Goal: Task Accomplishment & Management: Manage account settings

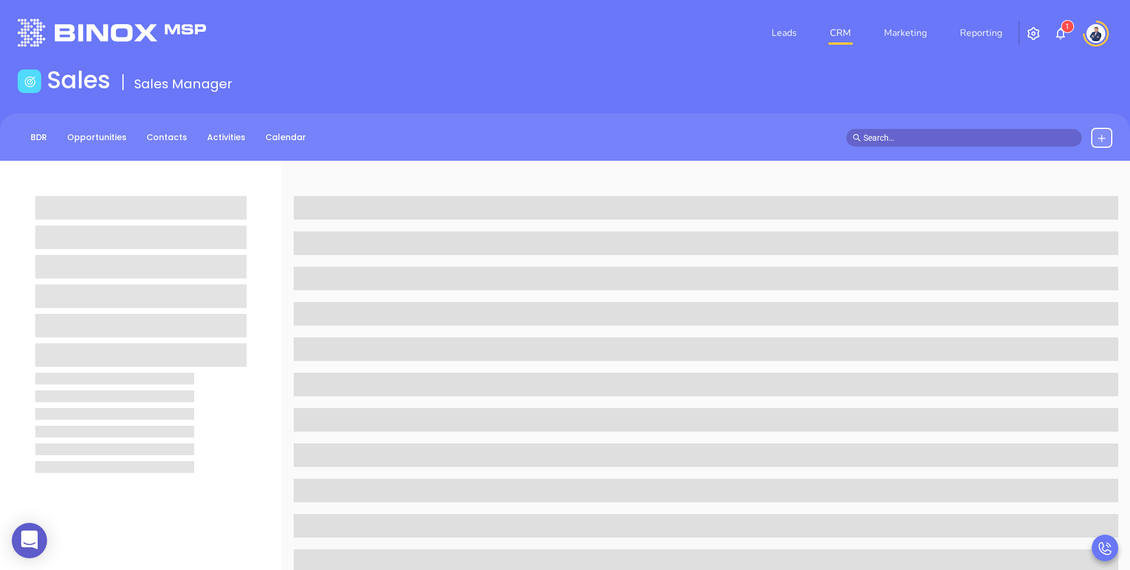
click at [397, 72] on div "Sales Sales Manager" at bounding box center [565, 82] width 1108 height 33
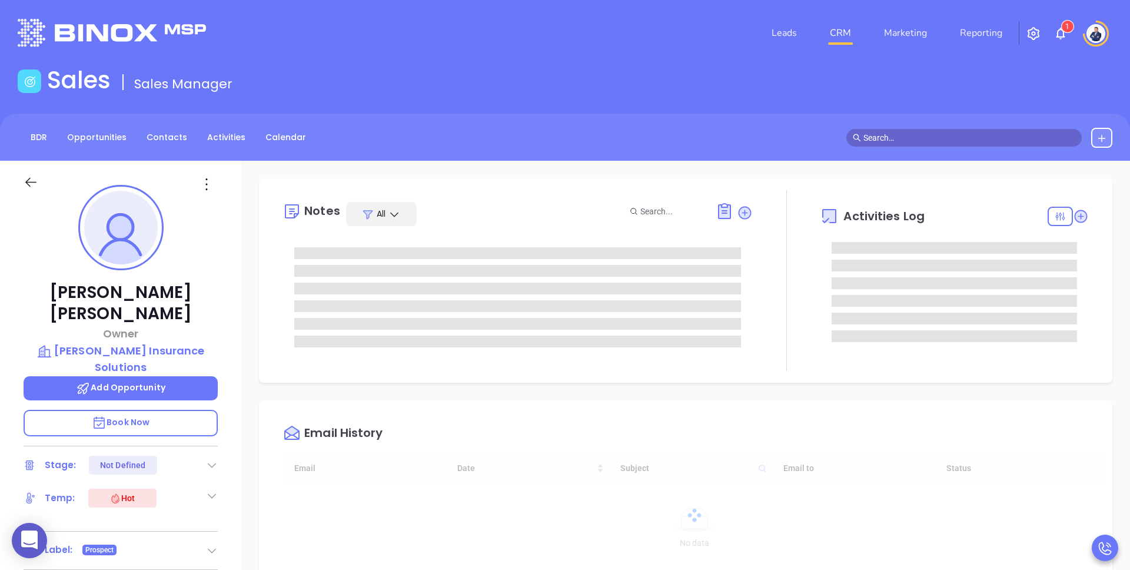
type input "[DATE]"
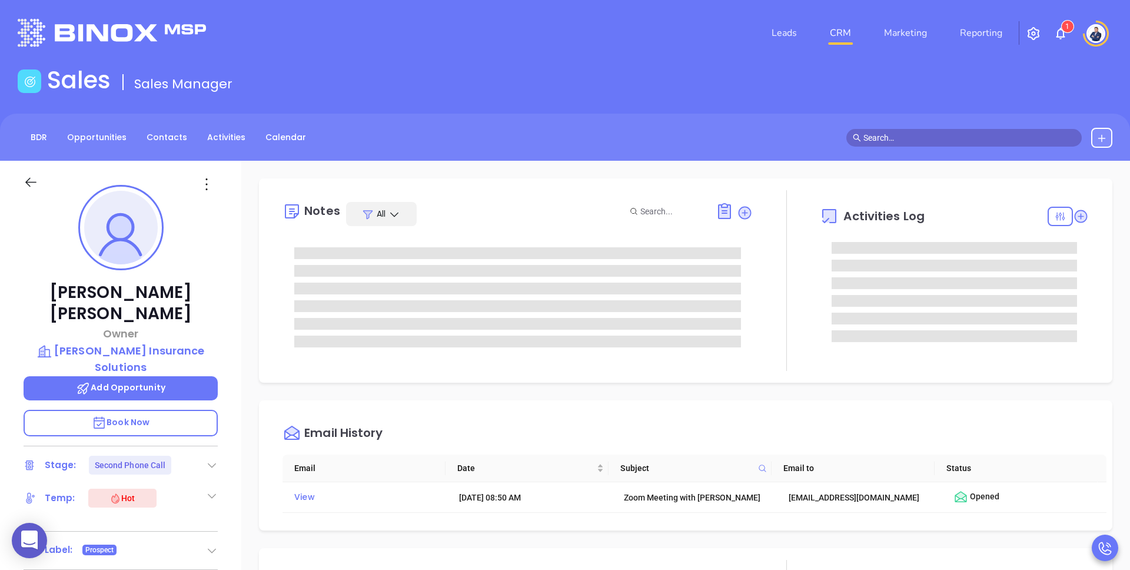
type input "[PERSON_NAME]"
click at [288, 95] on div "Sales Sales Manager" at bounding box center [565, 82] width 1108 height 33
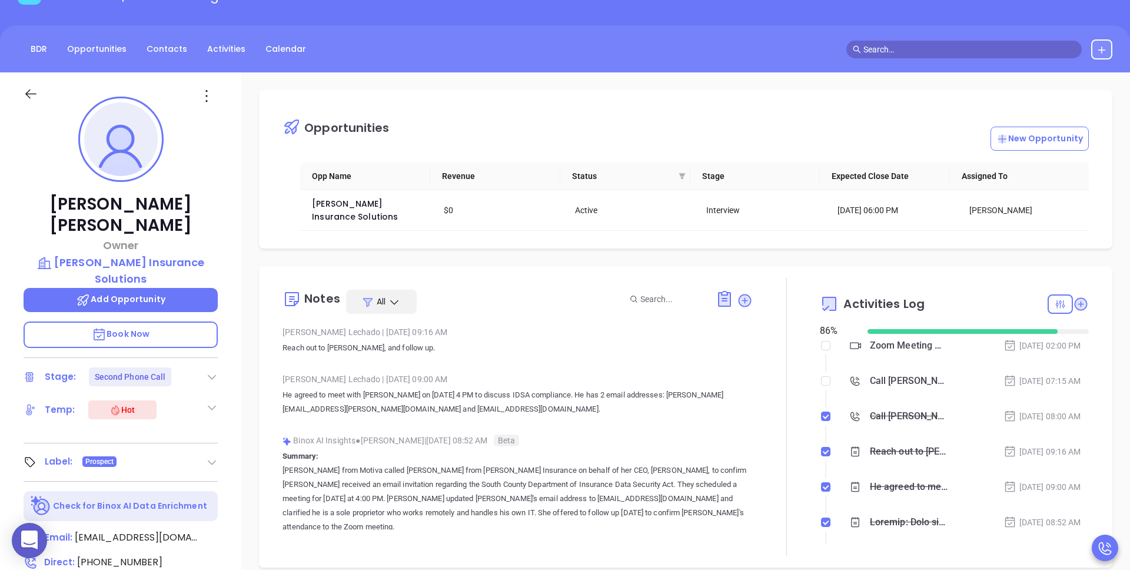
scroll to position [88, 0]
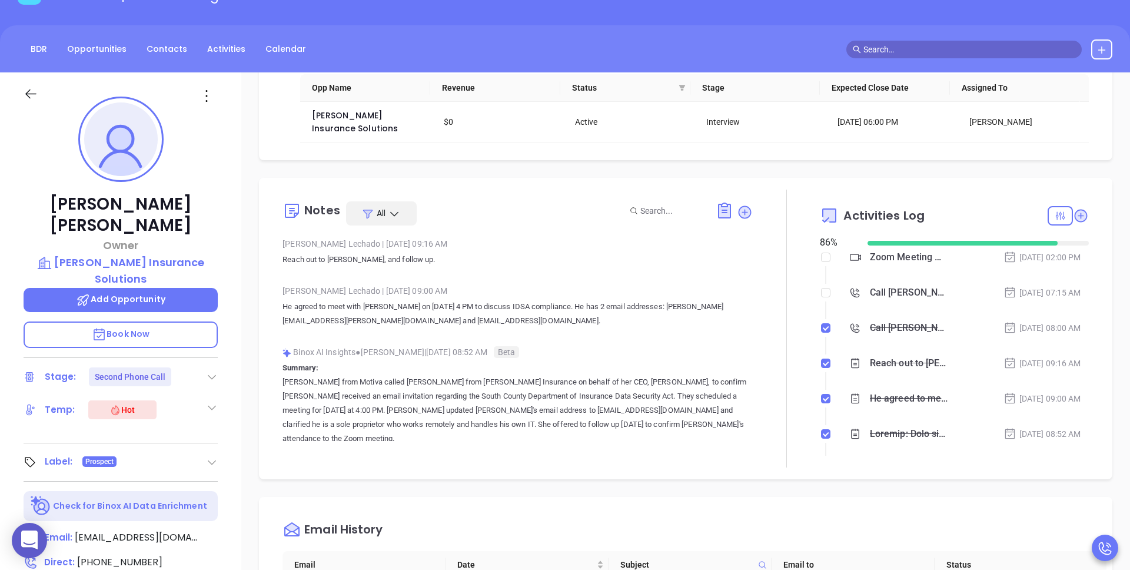
click at [914, 259] on div "Zoom Meeting with [PERSON_NAME]" at bounding box center [909, 257] width 78 height 18
click at [983, 174] on div "Opportunities New Opportunity Opp Name Revenue Status Stage Expected Close Date…" at bounding box center [685, 484] width 888 height 824
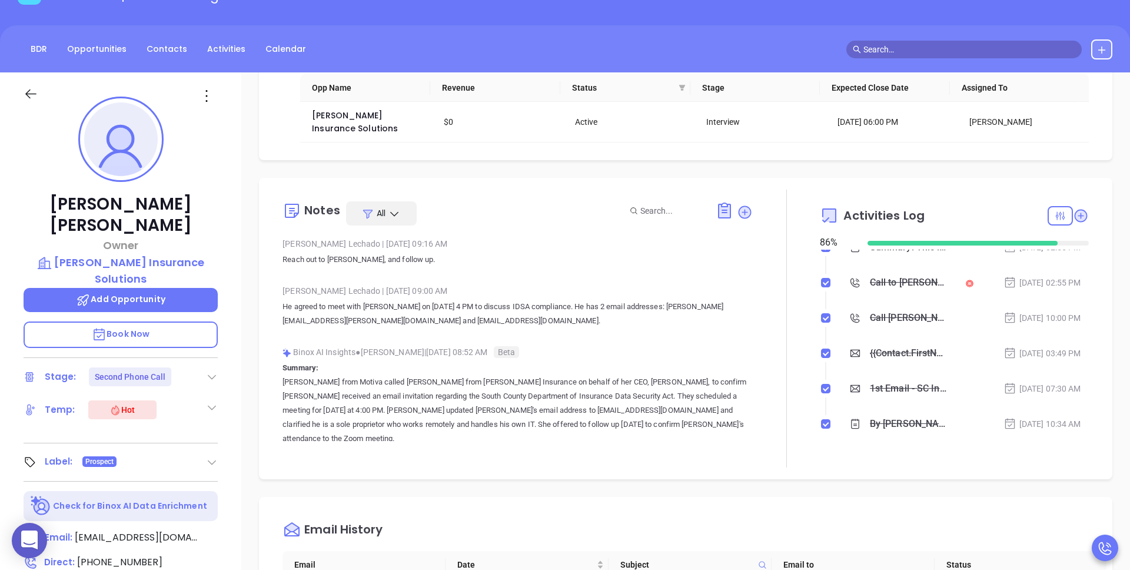
scroll to position [296, 0]
click at [894, 354] on div "{{Contact.FirstName}}, did you know [US_STATE]'s data protection act is now bei…" at bounding box center [909, 350] width 78 height 18
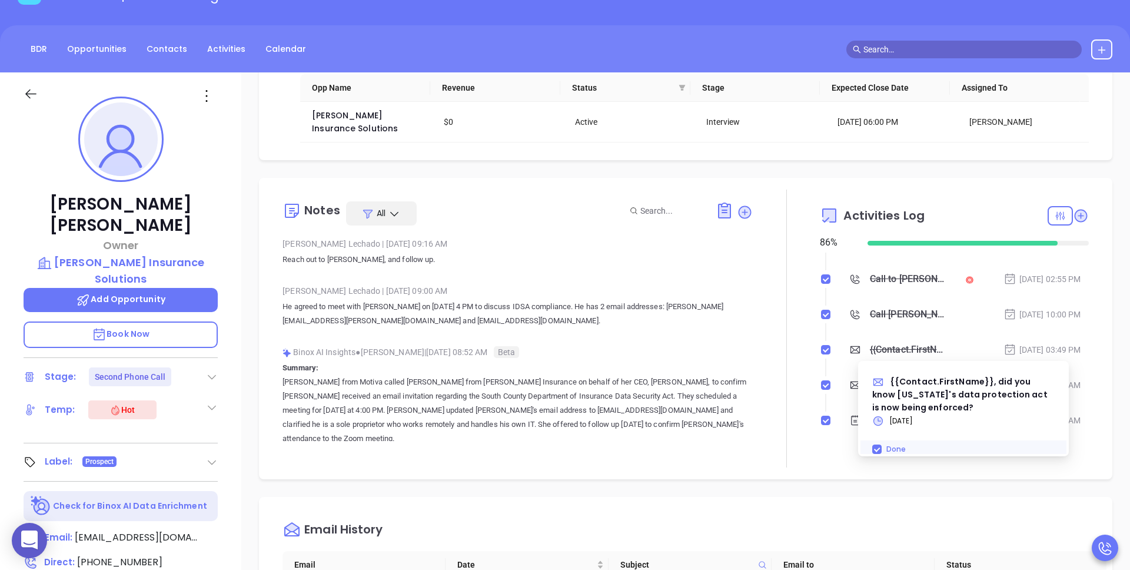
click at [896, 349] on div "{{Contact.FirstName}}, did you know [US_STATE]'s data protection act is now bei…" at bounding box center [909, 350] width 78 height 18
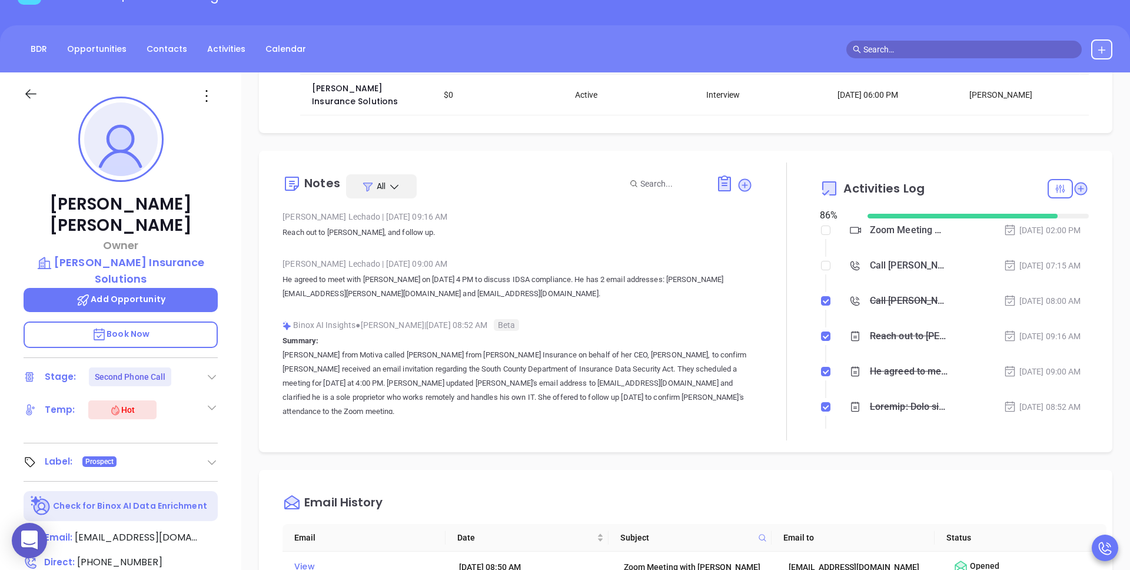
scroll to position [104, 0]
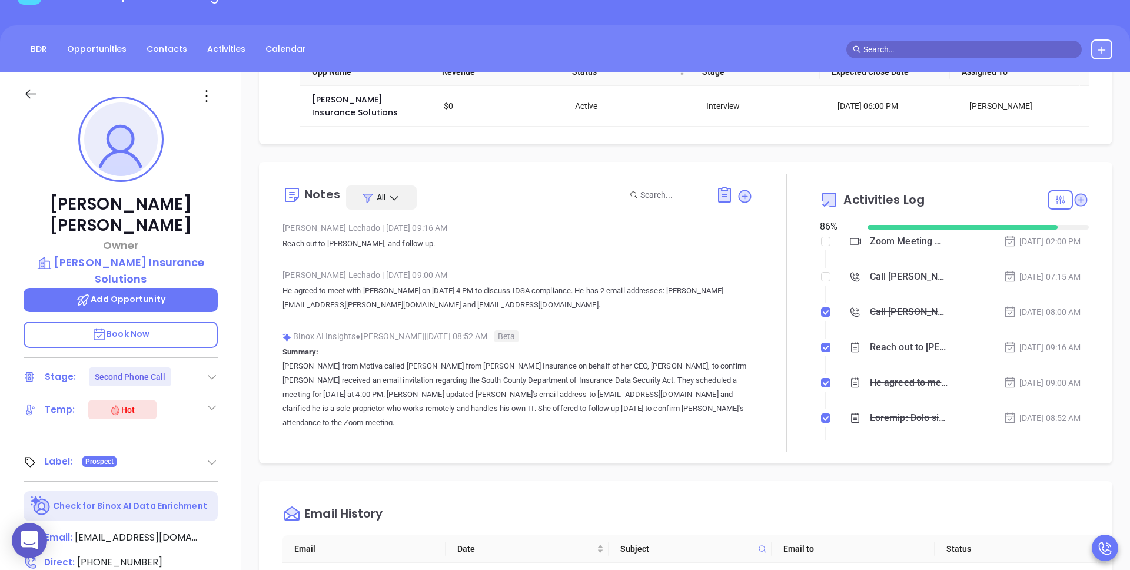
click at [891, 241] on div "Zoom Meeting with [PERSON_NAME]" at bounding box center [909, 241] width 78 height 18
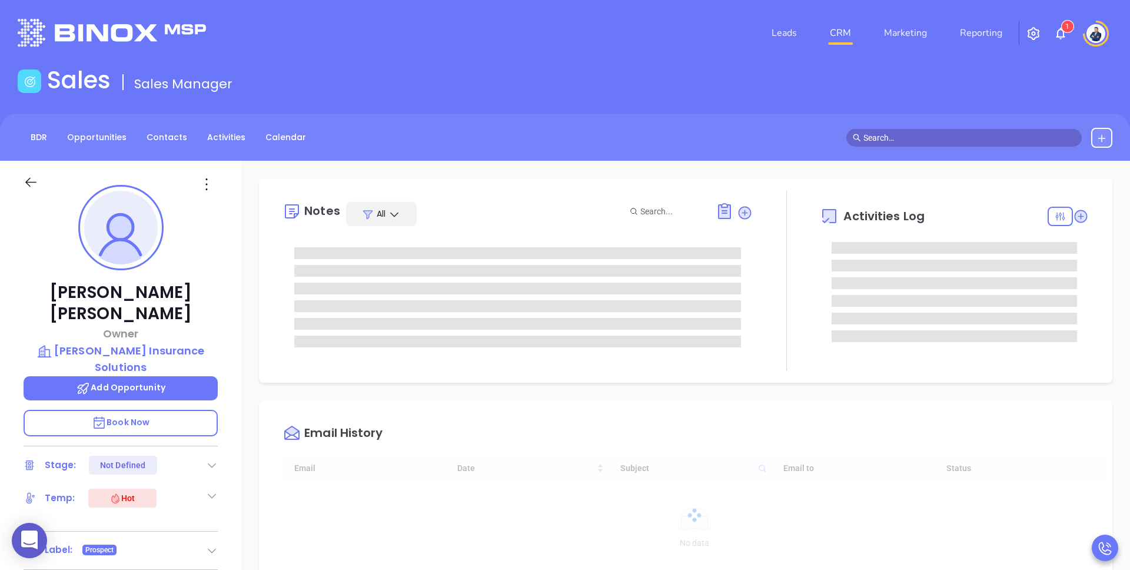
type input "[DATE]"
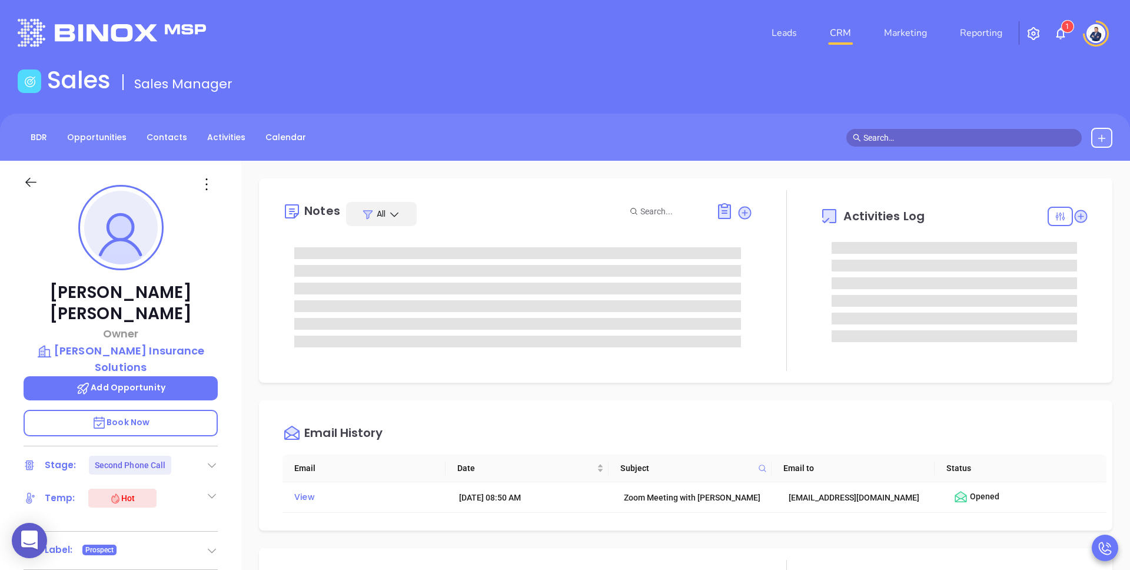
type input "[PERSON_NAME]"
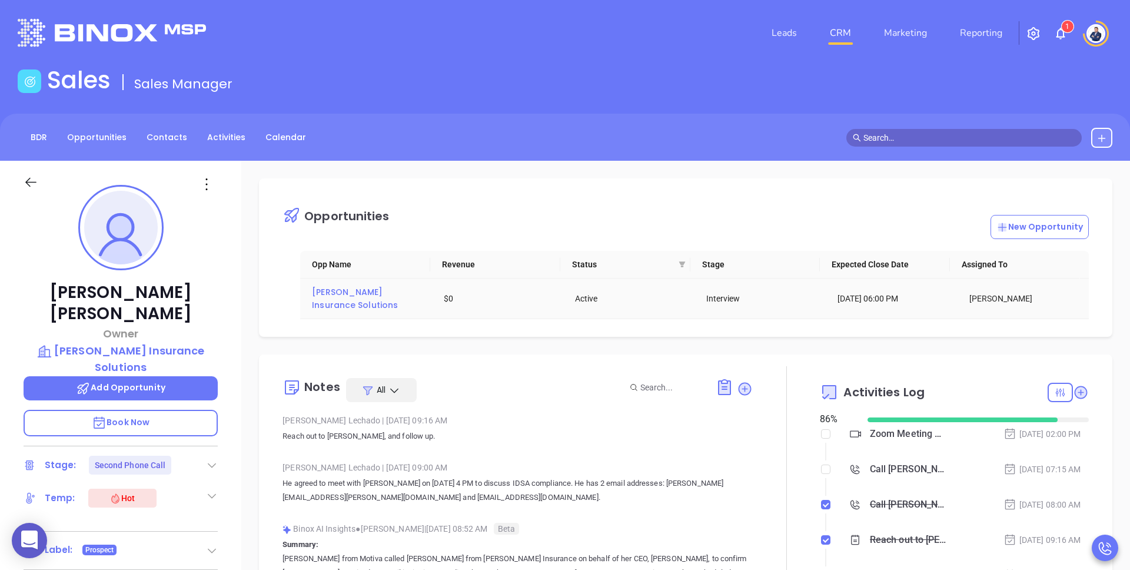
click at [322, 305] on span "[PERSON_NAME] Insurance Solutions" at bounding box center [355, 298] width 86 height 25
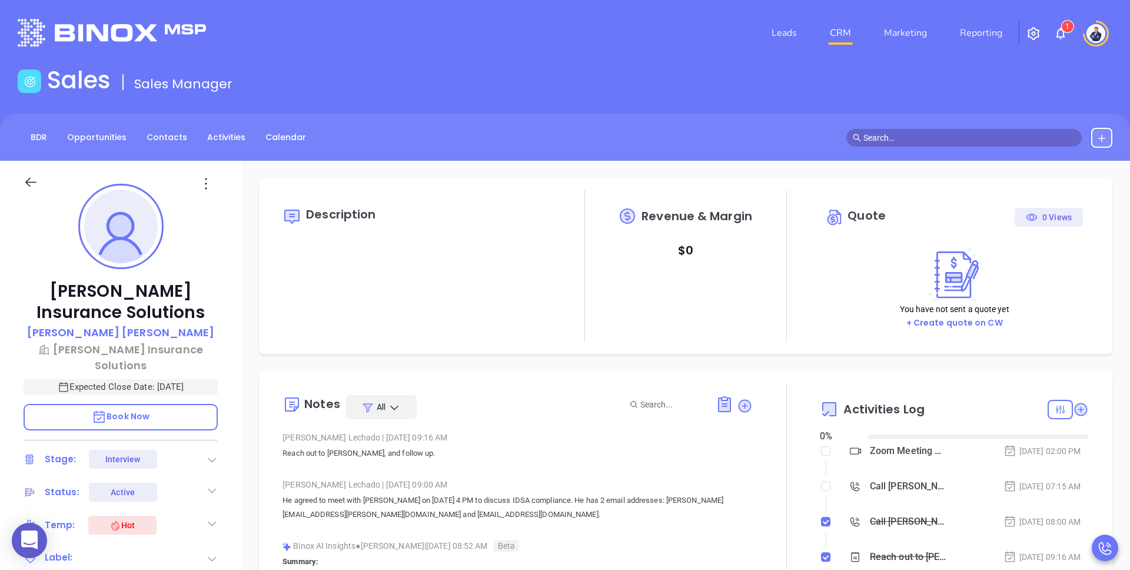
type input "[DATE]"
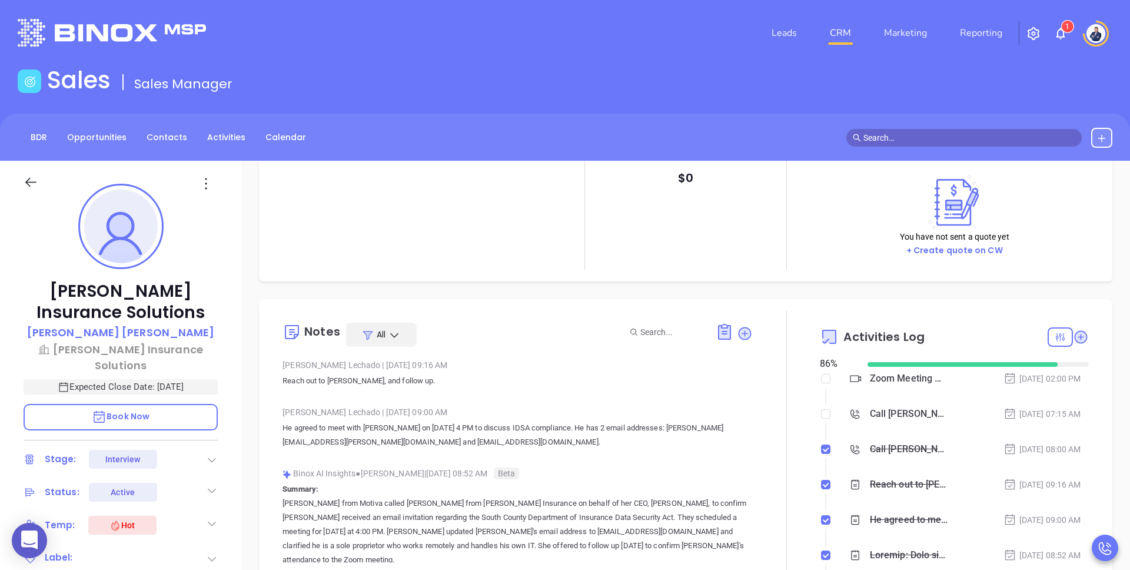
scroll to position [76, 0]
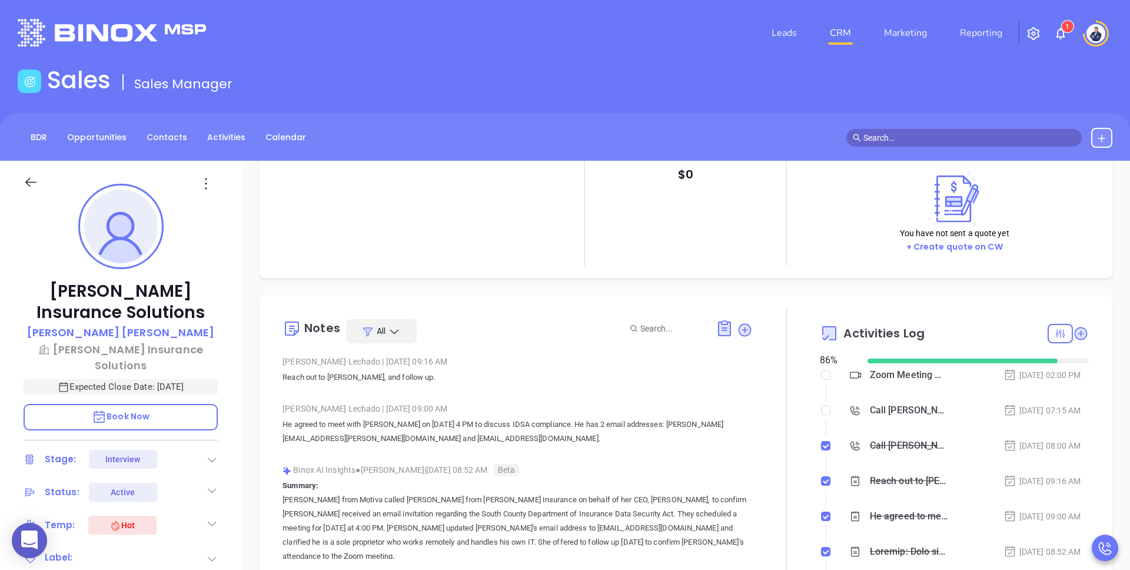
type input "[PERSON_NAME]"
click at [767, 279] on div "Description Revenue & Margin $ 0 Quote 0 Views You have not sent a quote yet + …" at bounding box center [685, 573] width 888 height 824
click at [245, 302] on div "Description Revenue & Margin $ 0 Quote 0 Views You have not sent a quote yet + …" at bounding box center [685, 573] width 888 height 824
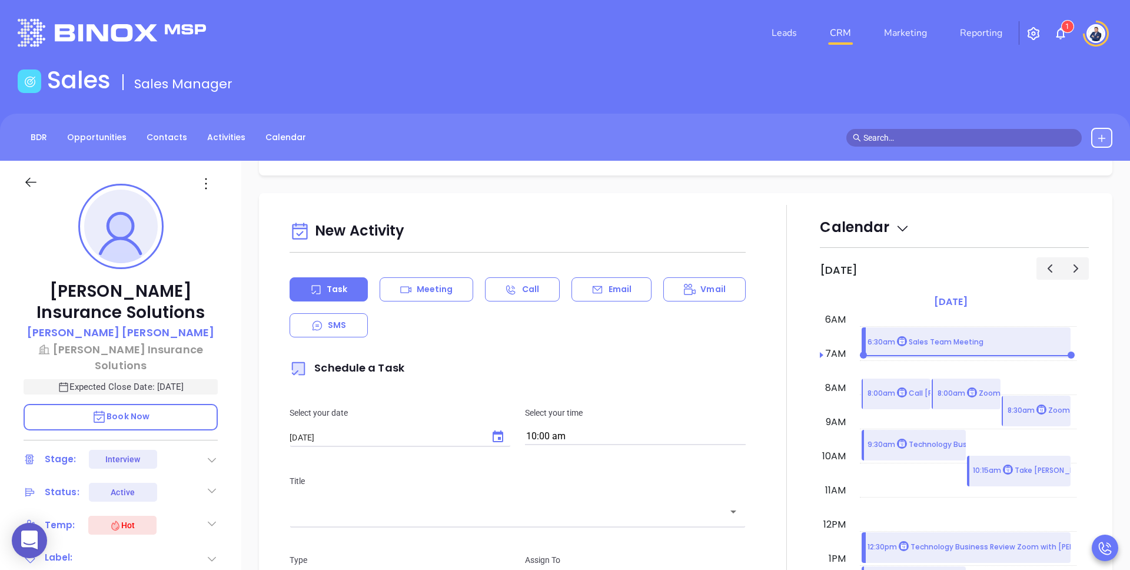
scroll to position [681, 0]
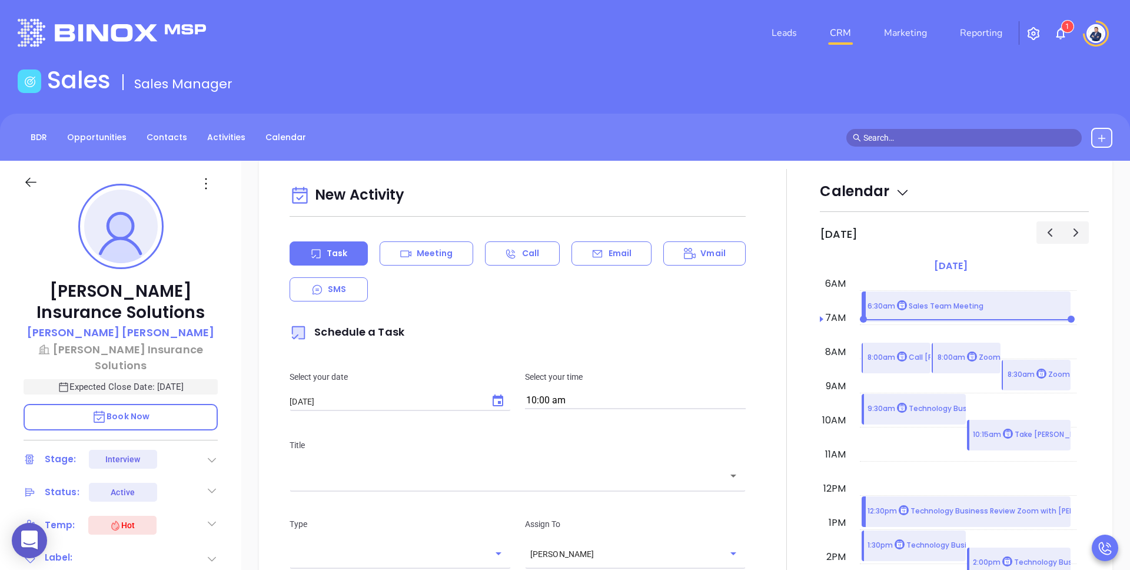
click at [437, 234] on div "New Activity Task Meeting Call Email Vmail SMS Schedule a Task Select your date…" at bounding box center [517, 476] width 470 height 590
click at [424, 249] on p "Meeting" at bounding box center [435, 253] width 36 height 12
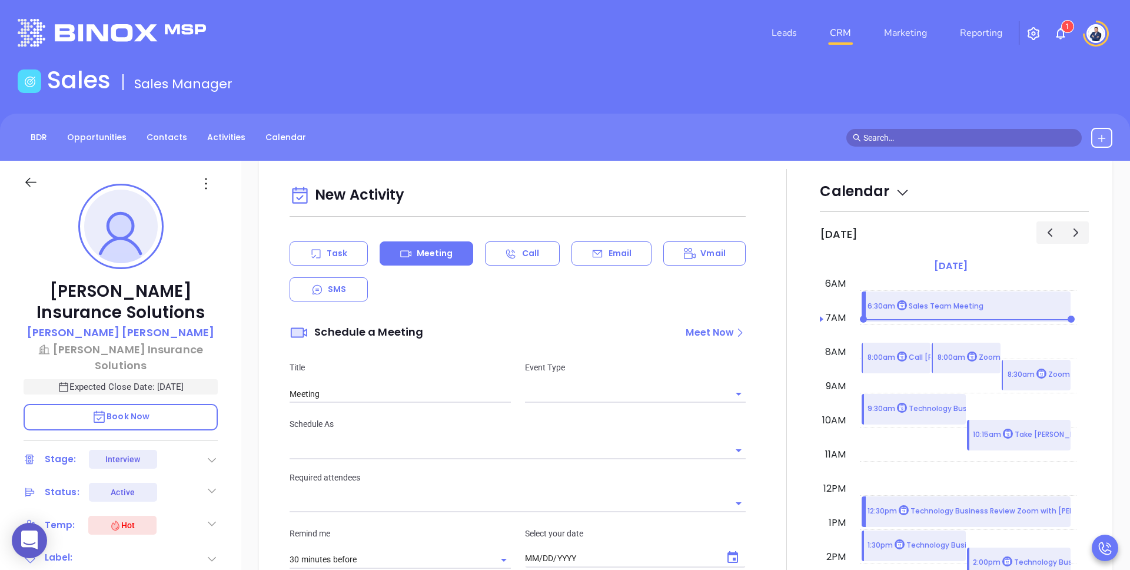
type input "[DATE]"
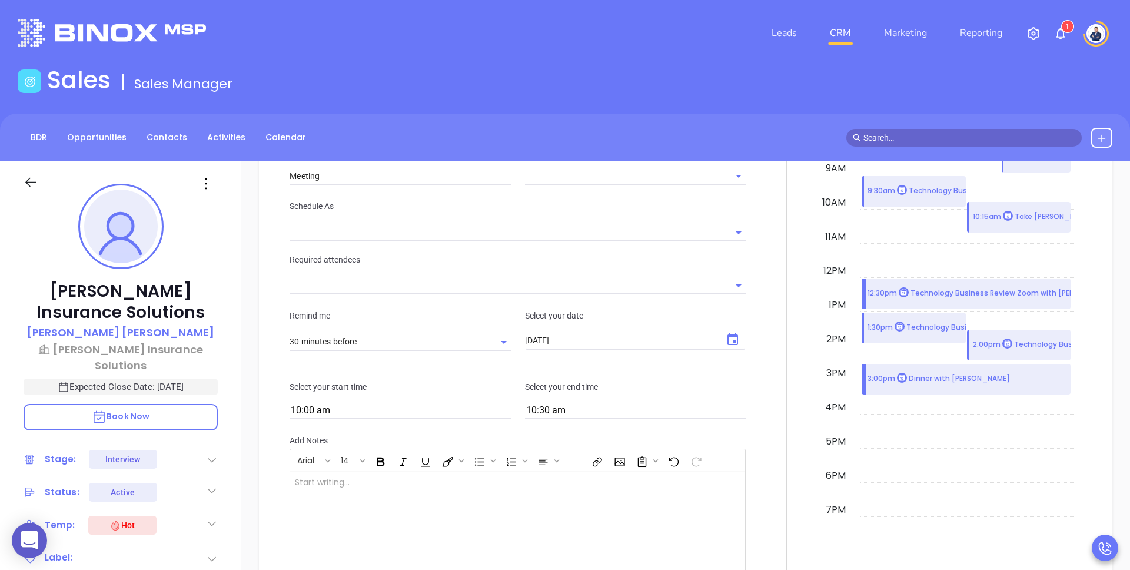
type input "[PERSON_NAME]"
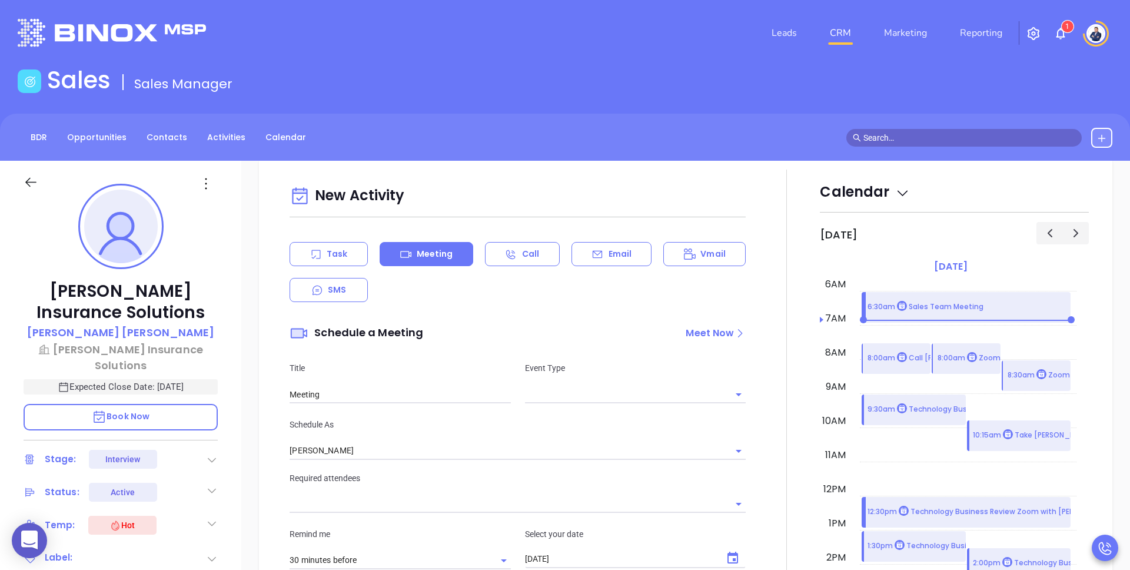
scroll to position [695, 0]
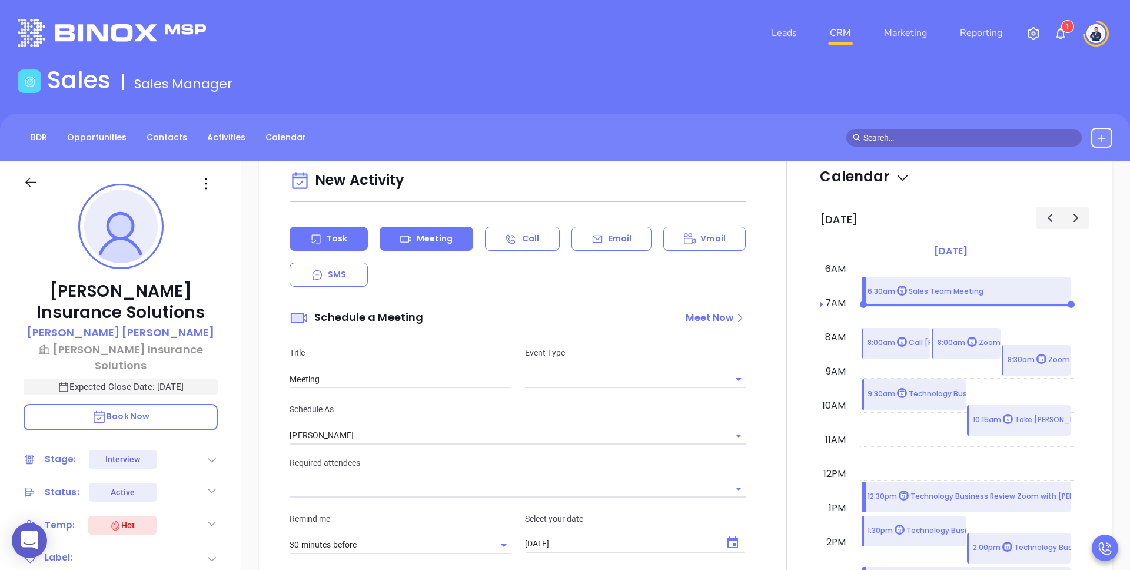
click at [324, 240] on div "Task" at bounding box center [328, 239] width 78 height 24
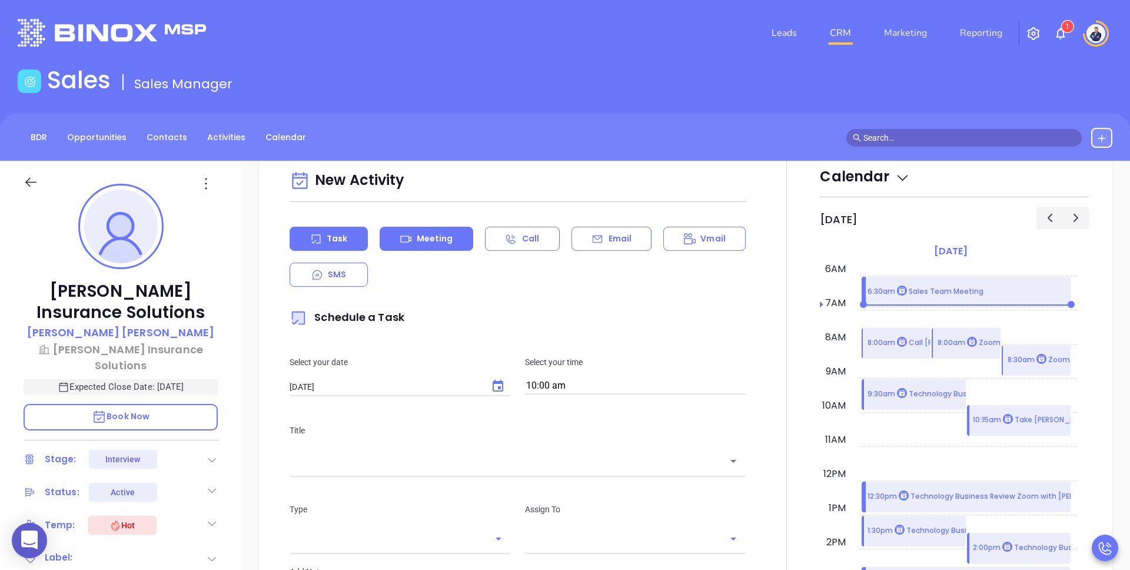
type input "[PERSON_NAME]"
click at [425, 232] on p "Meeting" at bounding box center [435, 238] width 36 height 12
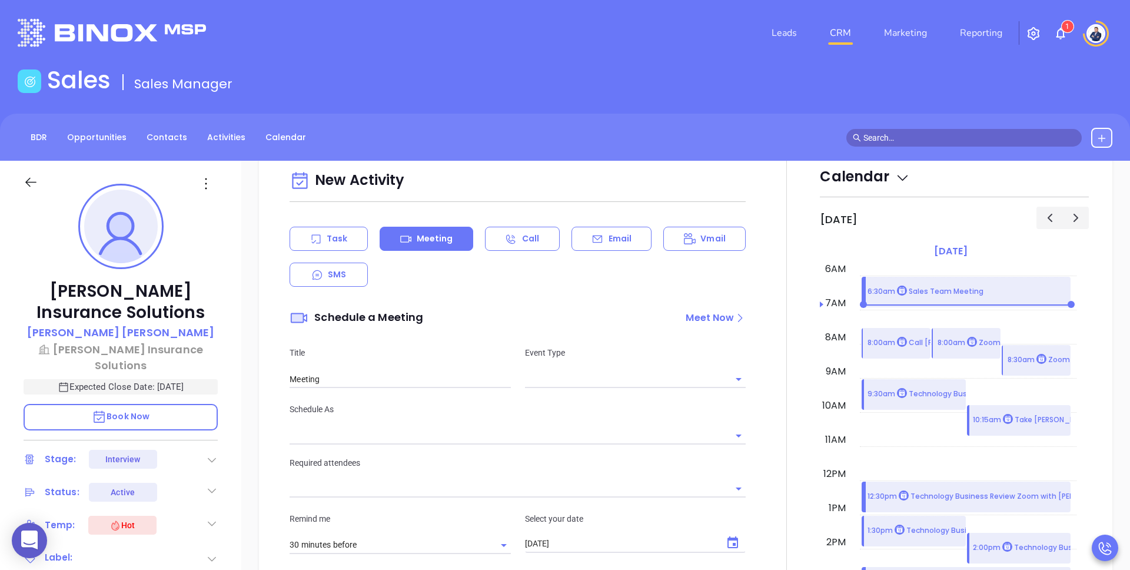
type input "[PERSON_NAME]"
click at [324, 248] on div "Task" at bounding box center [328, 239] width 78 height 24
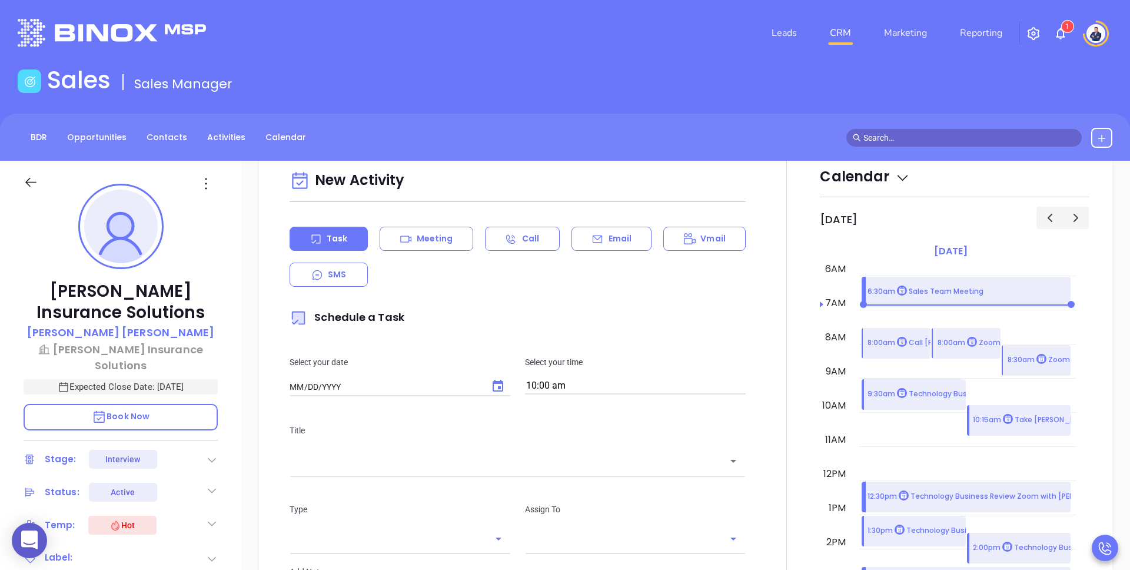
type input "[DATE]"
type input "[PERSON_NAME]"
click at [474, 235] on div "Task Meeting Call Email Vmail SMS" at bounding box center [517, 257] width 456 height 60
click at [458, 237] on div "Meeting" at bounding box center [427, 239] width 94 height 24
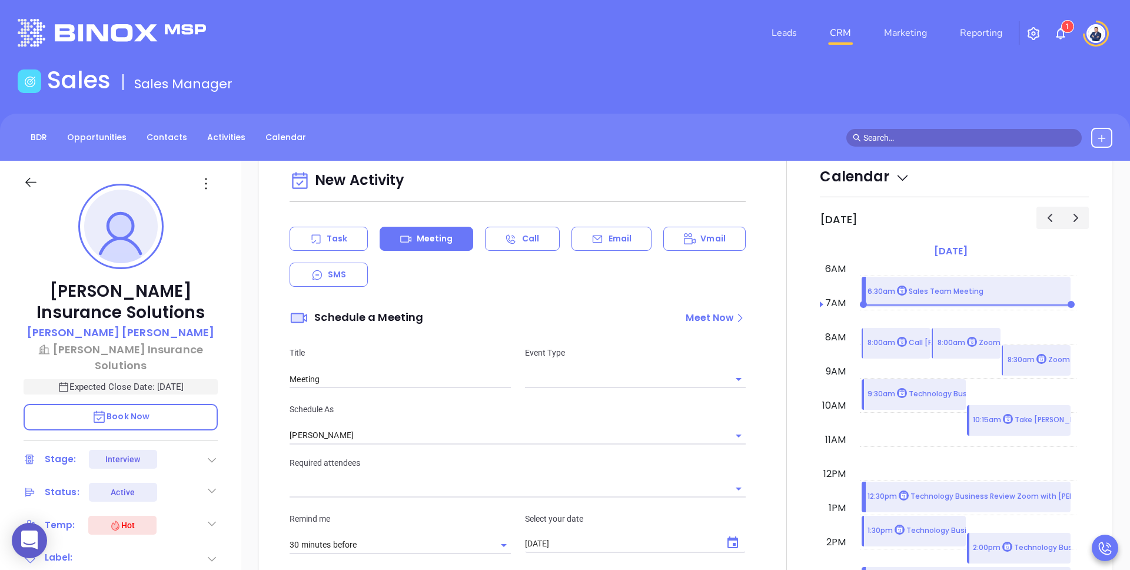
type input "[PERSON_NAME]"
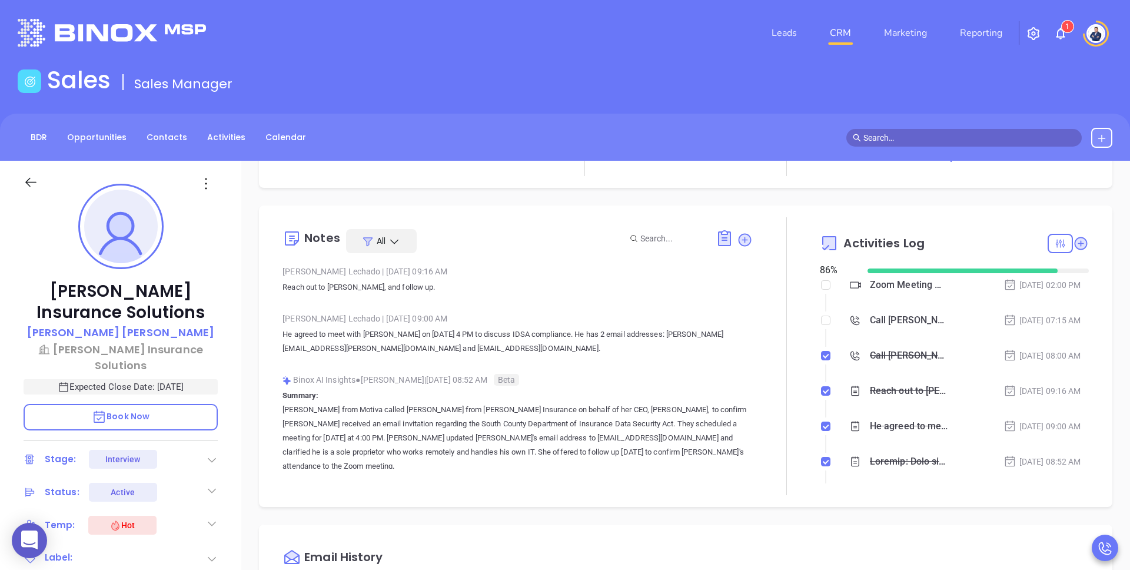
scroll to position [178, 0]
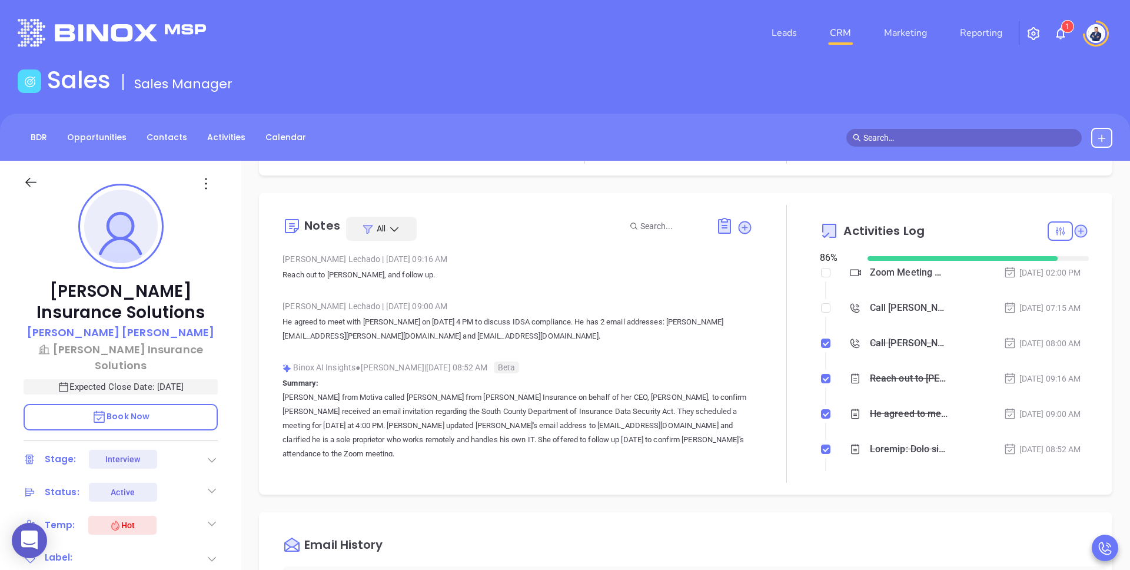
click at [882, 275] on div "Zoom Meeting with [PERSON_NAME]" at bounding box center [909, 273] width 78 height 18
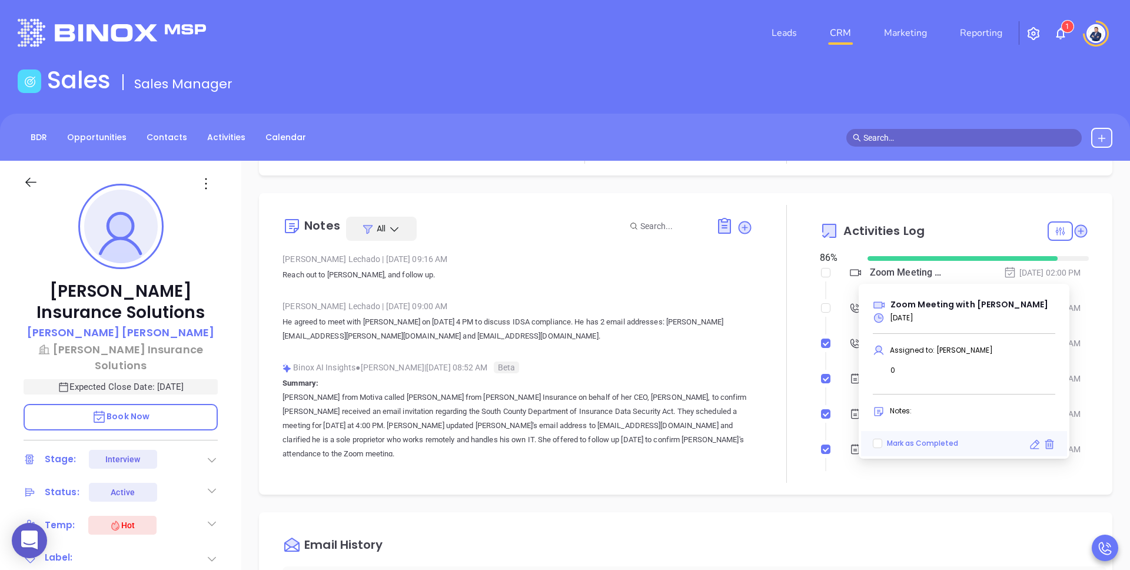
click at [979, 172] on div "Description Revenue & Margin $ 0 Quote 0 Views You have not sent a quote yet + …" at bounding box center [685, 87] width 853 height 175
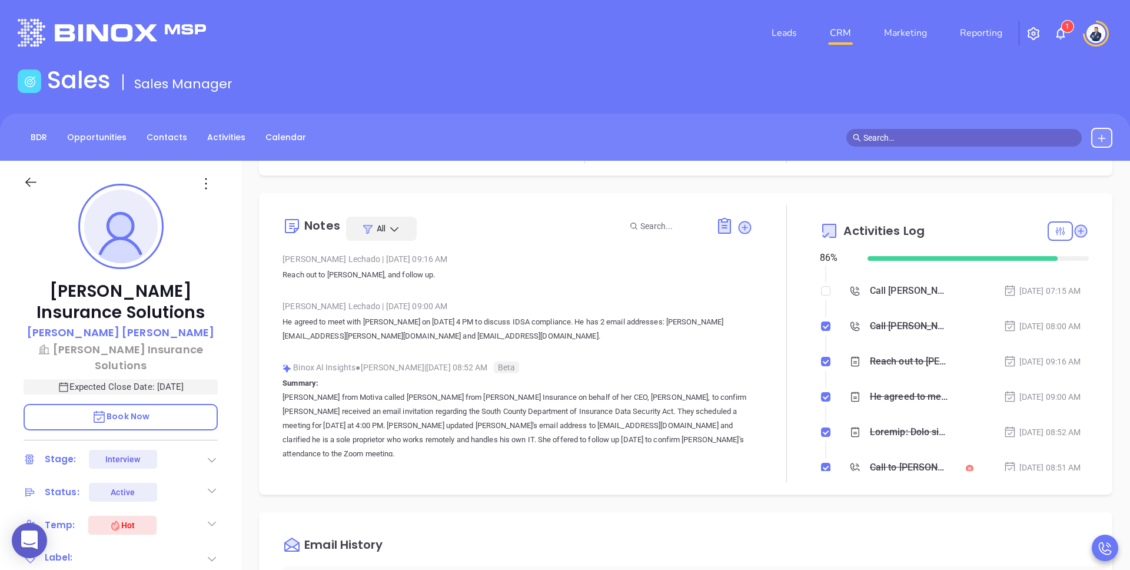
scroll to position [0, 0]
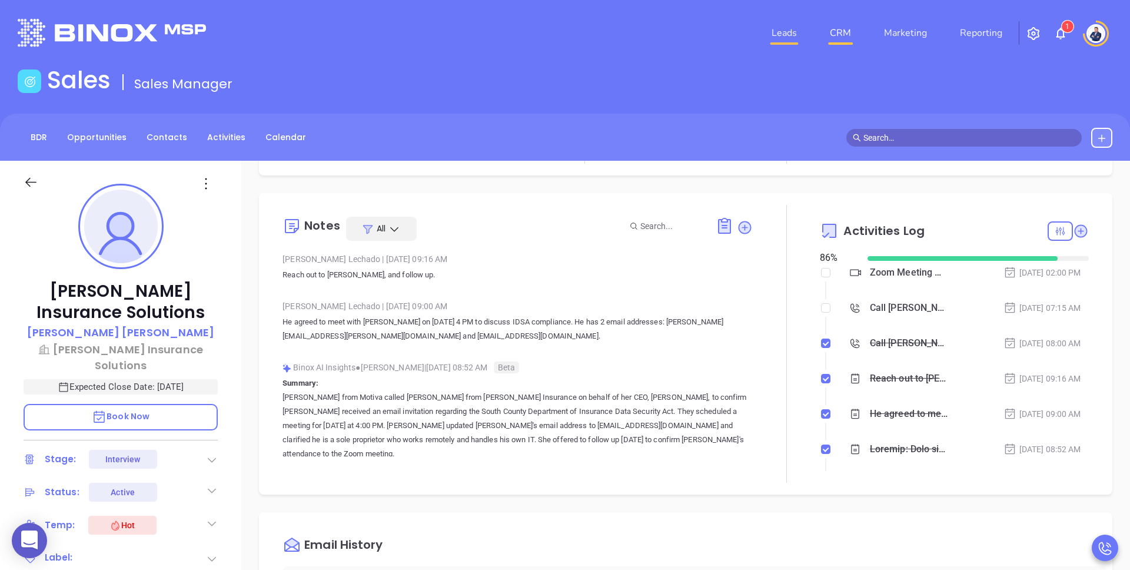
click at [780, 32] on link "Leads" at bounding box center [784, 33] width 35 height 24
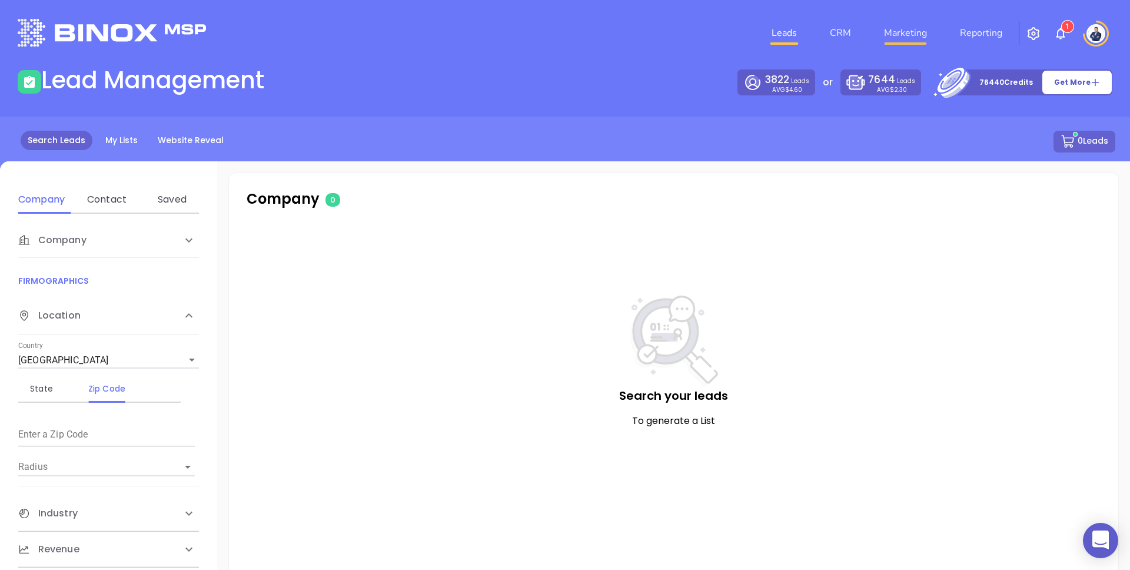
click at [896, 22] on link "Marketing" at bounding box center [905, 33] width 52 height 24
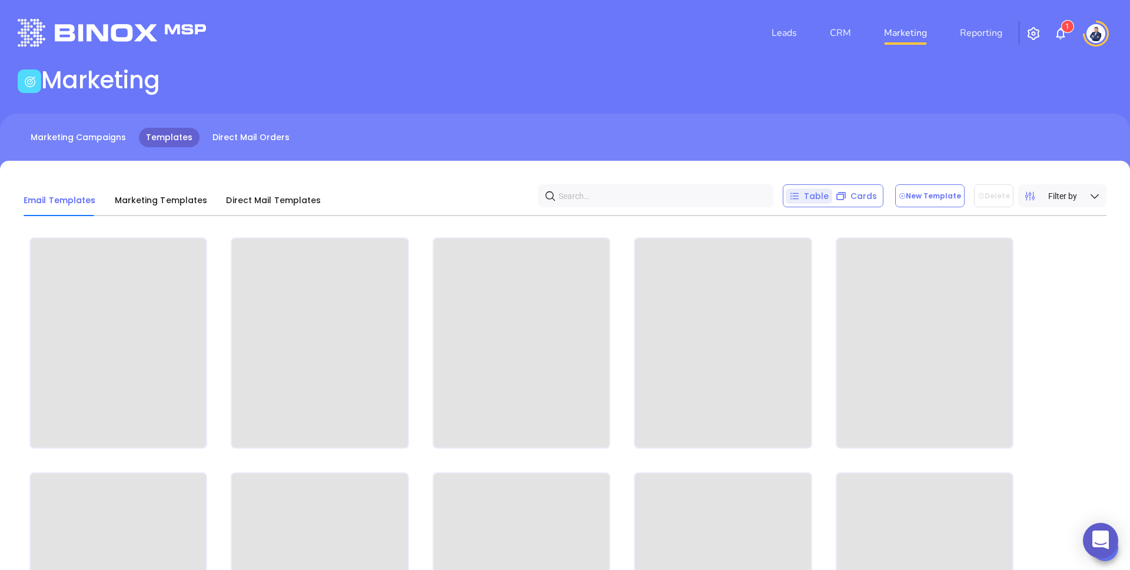
click at [811, 34] on li "Leads" at bounding box center [784, 33] width 58 height 24
click at [833, 31] on link "CRM" at bounding box center [840, 33] width 31 height 24
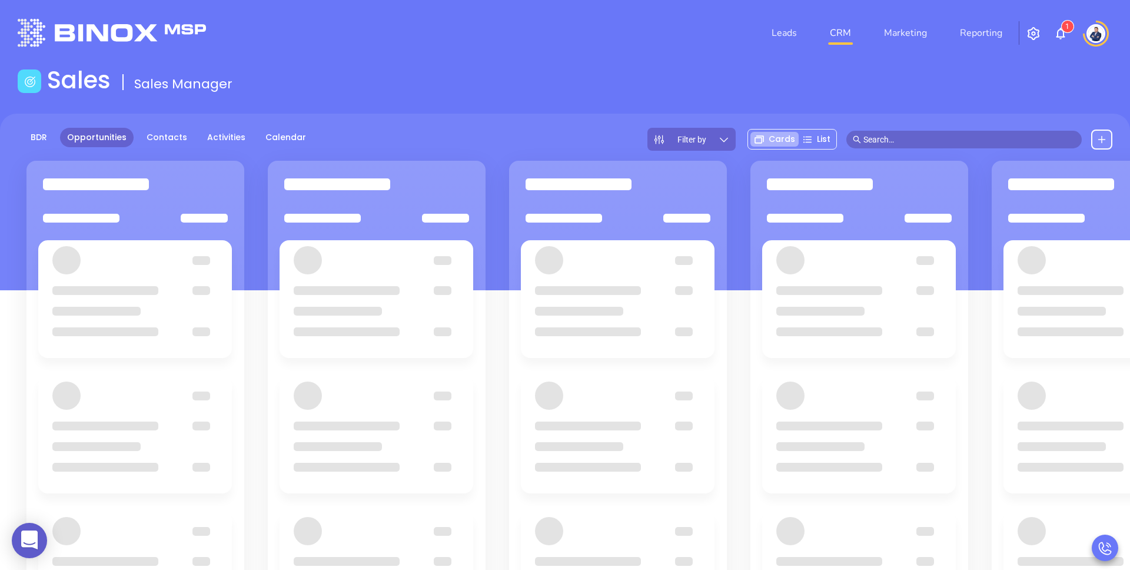
click at [641, 78] on div "Sales Sales Manager" at bounding box center [565, 82] width 1108 height 33
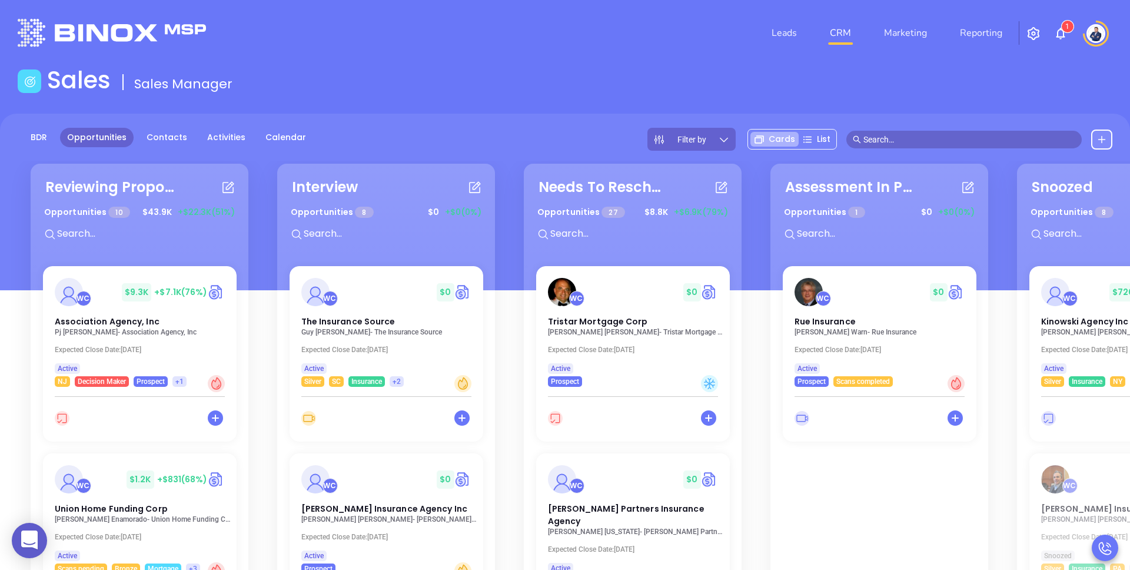
click at [671, 26] on div "Leads CRM Marketing Reporting 1" at bounding box center [749, 33] width 739 height 42
click at [657, 38] on div "Leads CRM Marketing Reporting 1" at bounding box center [749, 33] width 739 height 42
click at [767, 38] on li "Leads" at bounding box center [784, 33] width 58 height 24
click at [779, 36] on link "Leads" at bounding box center [784, 33] width 35 height 24
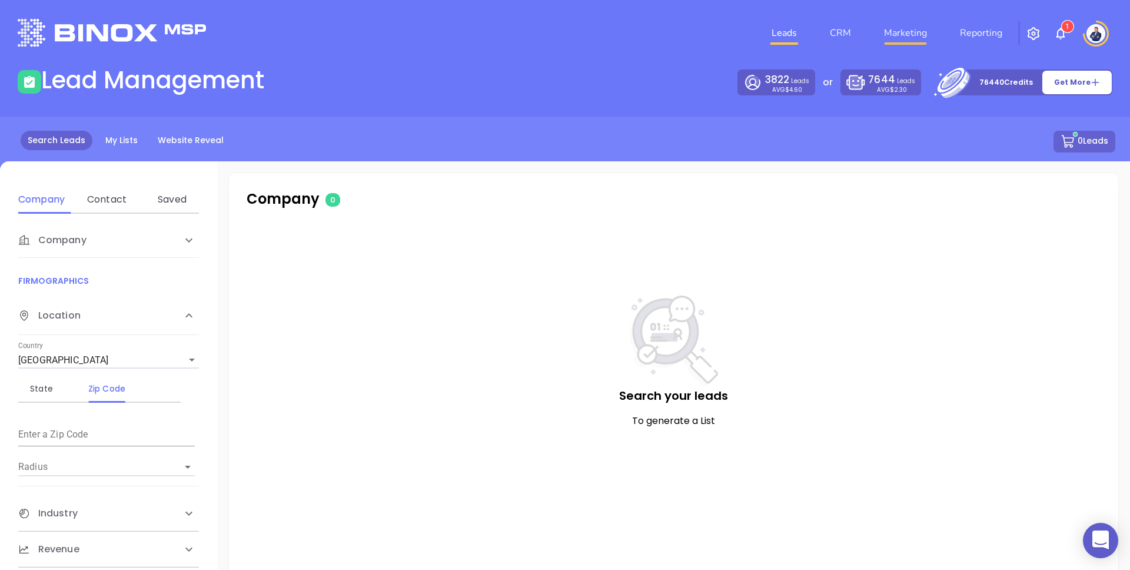
click at [904, 32] on link "Marketing" at bounding box center [905, 33] width 52 height 24
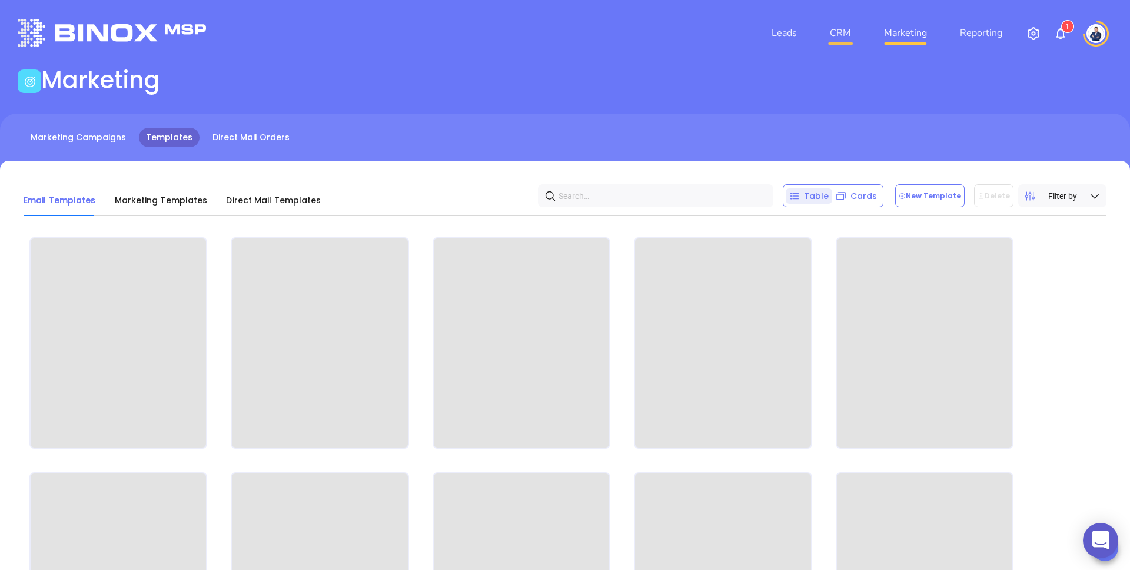
click at [827, 40] on link "CRM" at bounding box center [840, 33] width 31 height 24
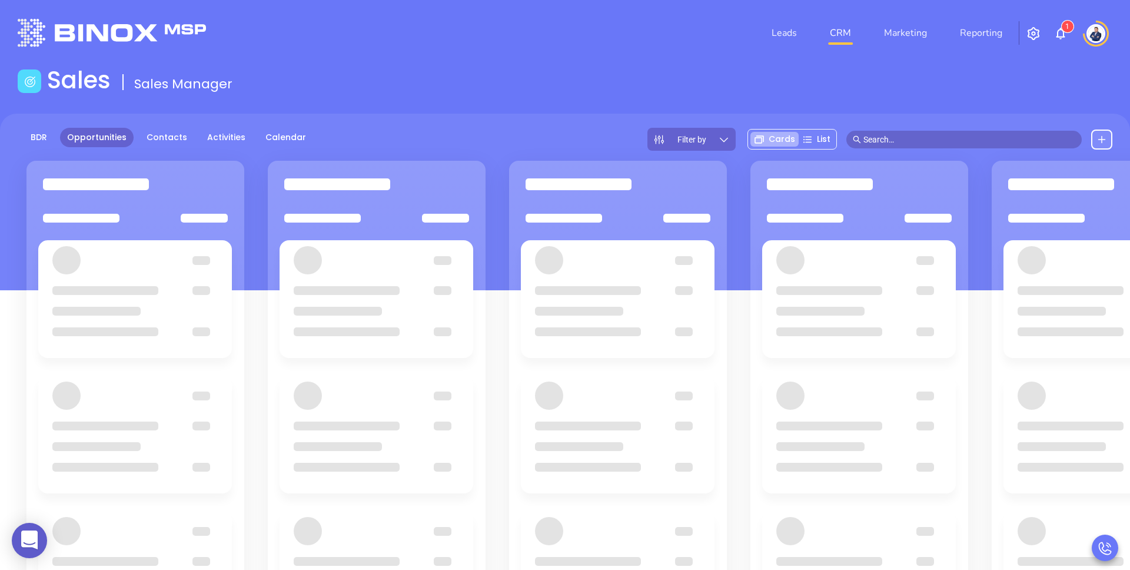
click at [668, 69] on div "Sales Sales Manager" at bounding box center [565, 82] width 1108 height 33
click at [1045, 55] on header "Leads CRM Marketing Reporting 1 Financial Leads Leads" at bounding box center [565, 33] width 1094 height 66
click at [908, 42] on link "Marketing" at bounding box center [905, 33] width 52 height 24
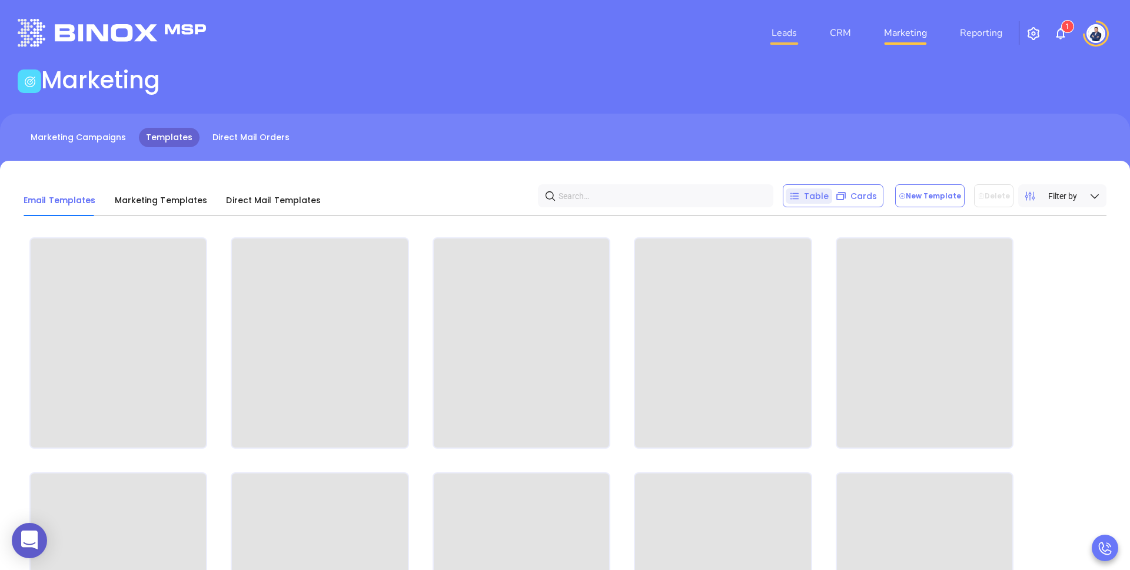
click at [778, 29] on link "Leads" at bounding box center [784, 33] width 35 height 24
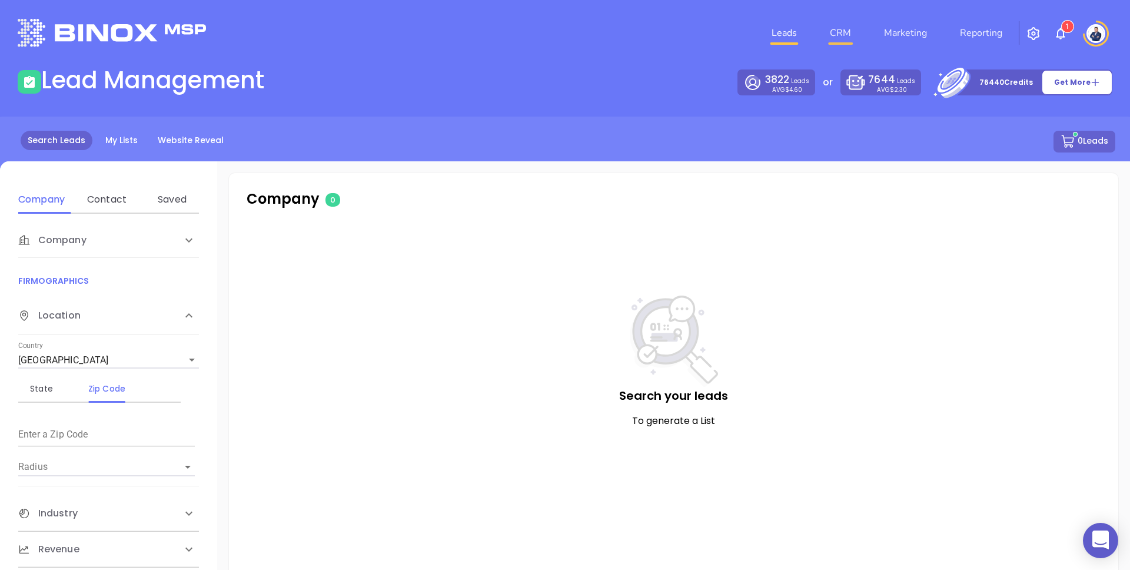
click at [848, 26] on link "CRM" at bounding box center [840, 33] width 31 height 24
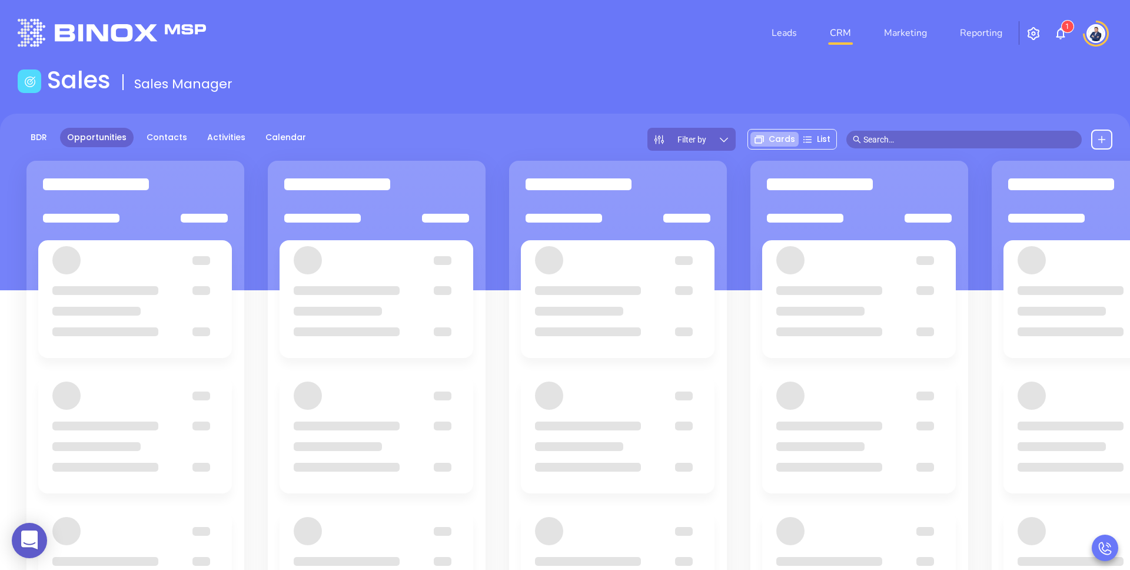
click at [792, 47] on nav "Leads CRM Marketing Reporting" at bounding box center [887, 33] width 264 height 42
click at [600, 34] on div "Leads CRM Marketing Reporting 1" at bounding box center [749, 33] width 739 height 42
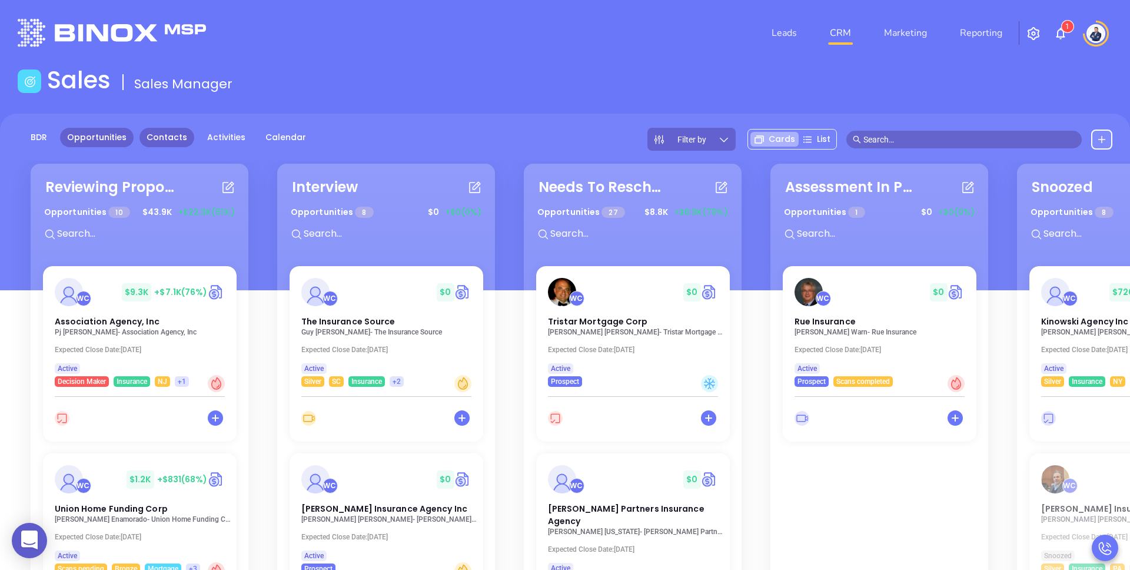
click at [178, 134] on link "Contacts" at bounding box center [166, 137] width 55 height 19
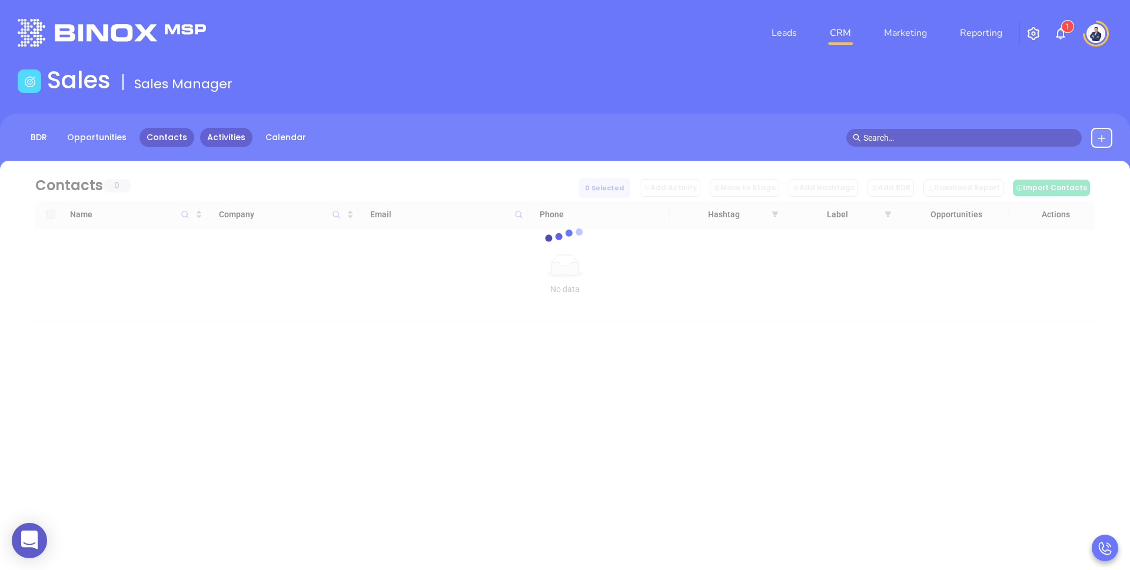
click at [231, 136] on link "Activities" at bounding box center [226, 137] width 52 height 19
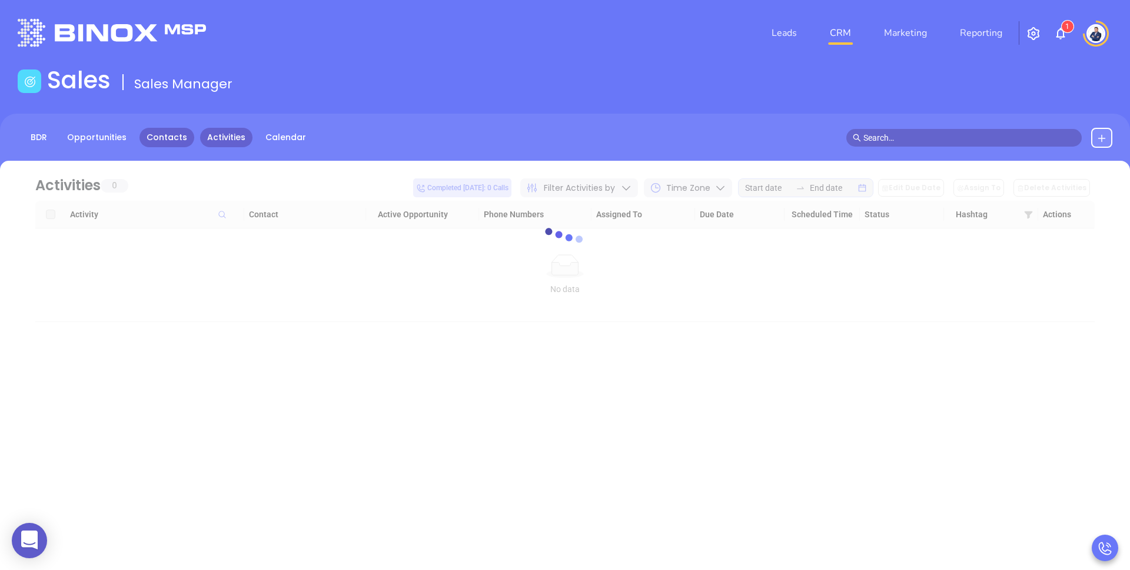
click at [165, 136] on link "Contacts" at bounding box center [166, 137] width 55 height 19
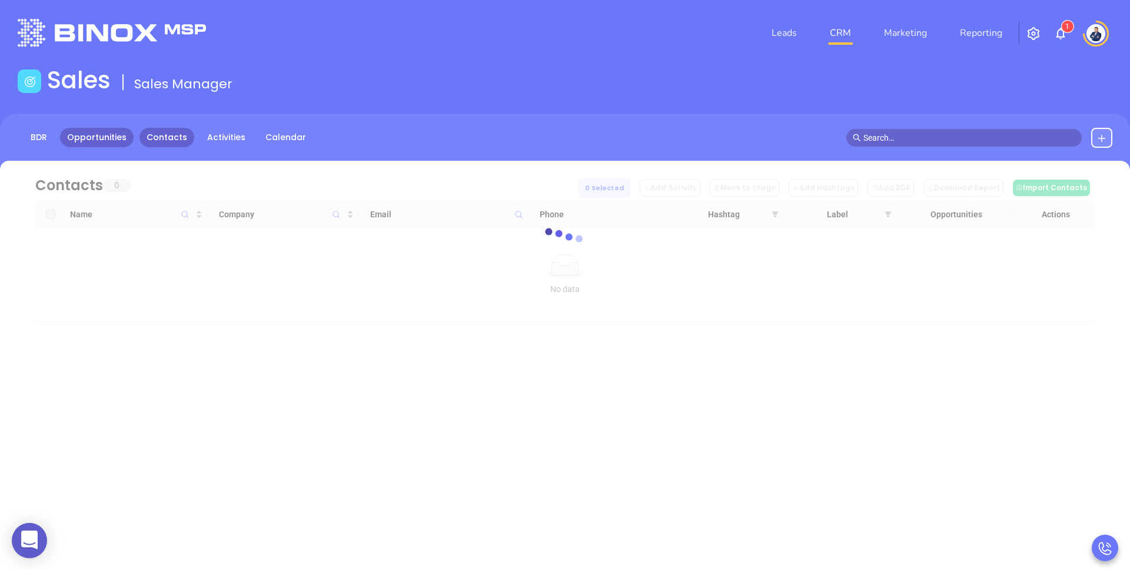
click at [101, 135] on link "Opportunities" at bounding box center [97, 137] width 74 height 19
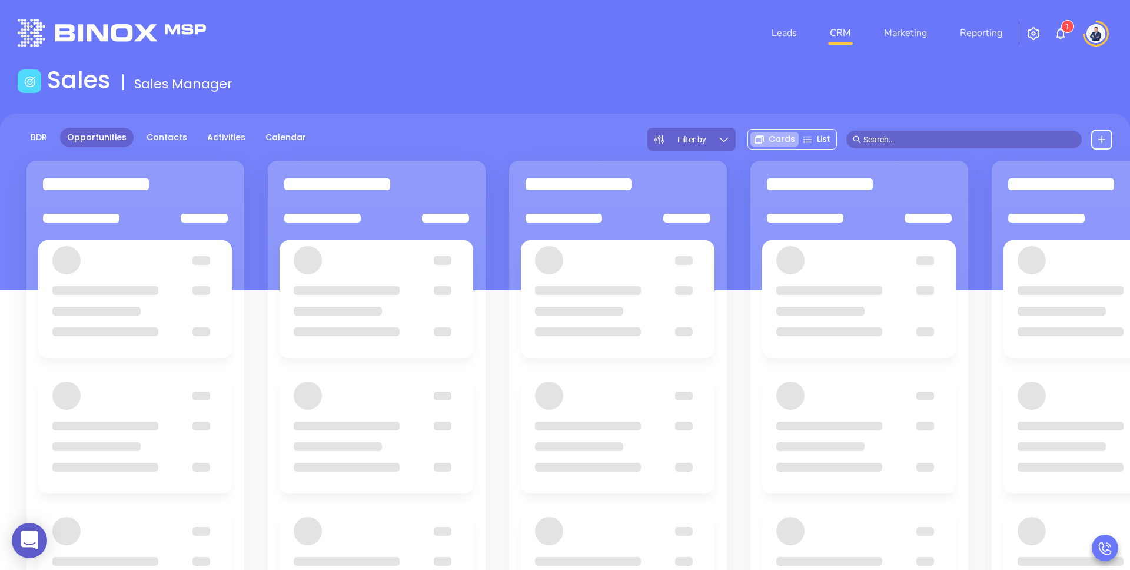
click at [530, 104] on main "Sales Sales Manager BDR Opportunities Contacts Activities Calendar Filter by Ca…" at bounding box center [565, 389] width 1130 height 647
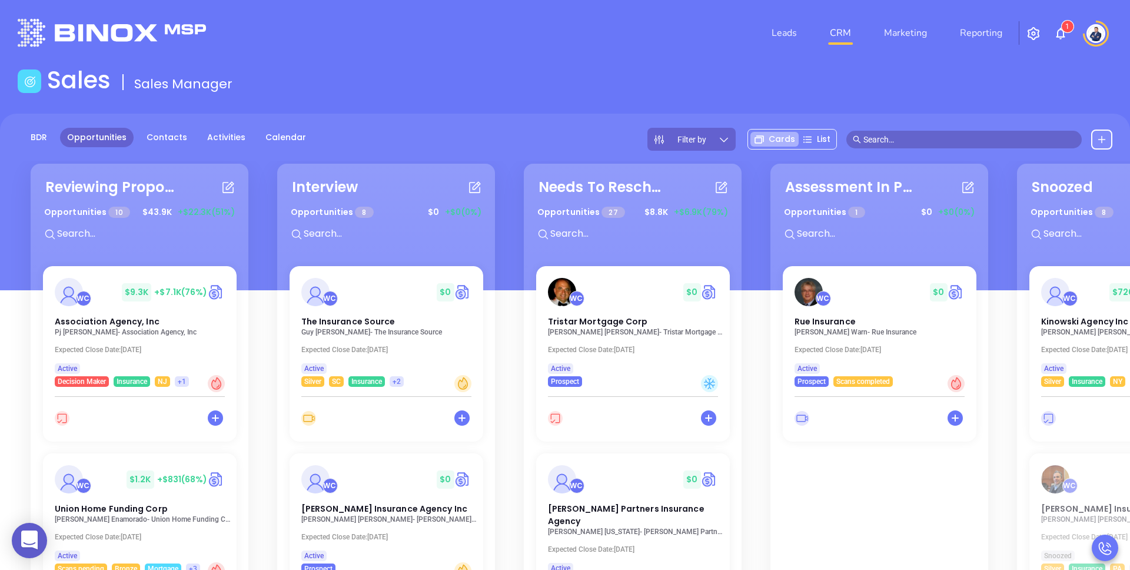
drag, startPoint x: 971, startPoint y: 108, endPoint x: 946, endPoint y: 68, distance: 47.3
click at [971, 107] on main "Sales Sales Manager BDR Opportunities Contacts Activities Calendar Filter by Ca…" at bounding box center [565, 398] width 1130 height 664
